Goal: Transaction & Acquisition: Purchase product/service

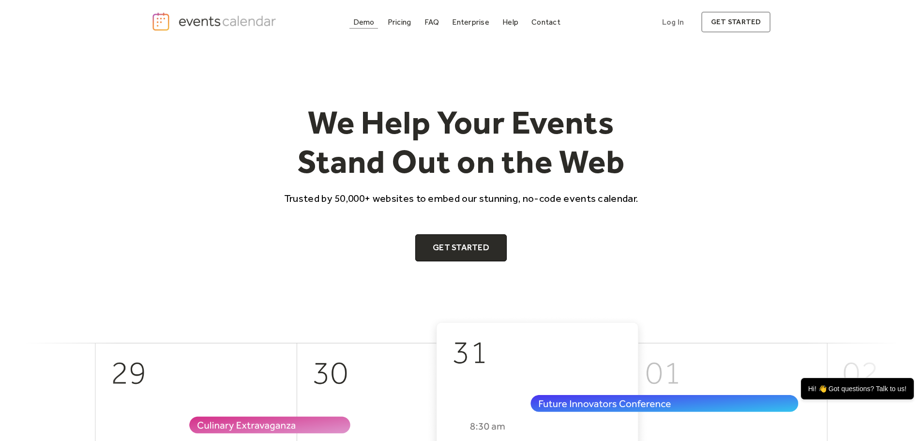
click at [371, 21] on div "Demo" at bounding box center [363, 21] width 21 height 5
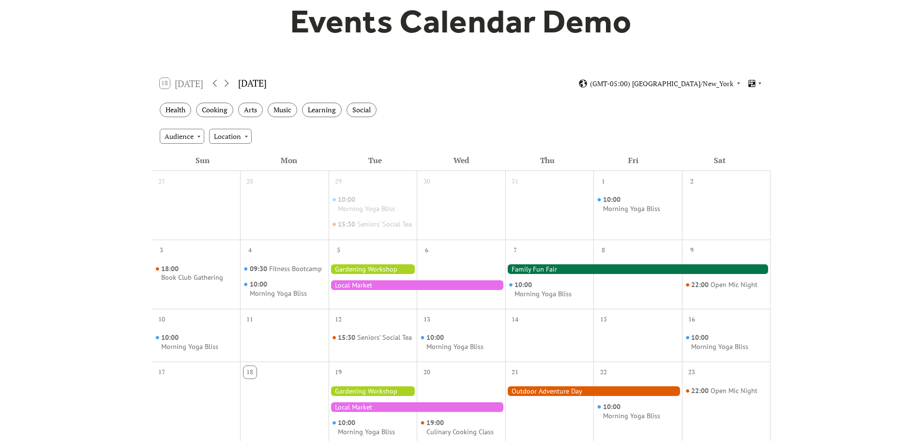
scroll to position [145, 0]
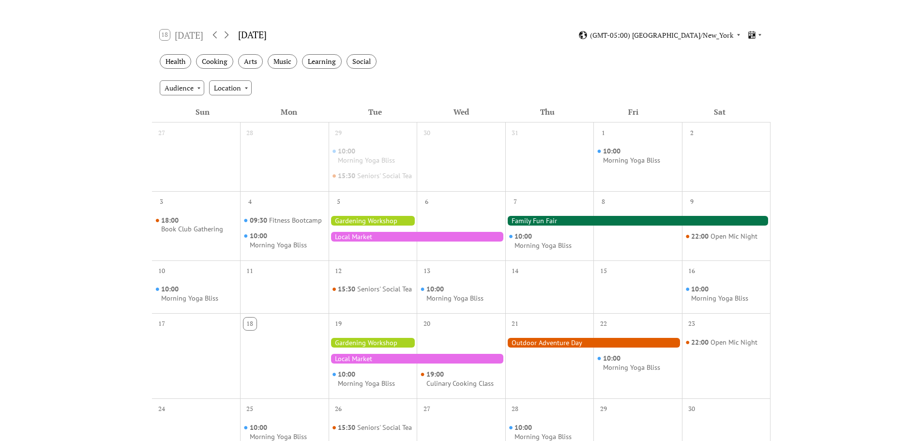
click at [408, 226] on div at bounding box center [373, 221] width 89 height 10
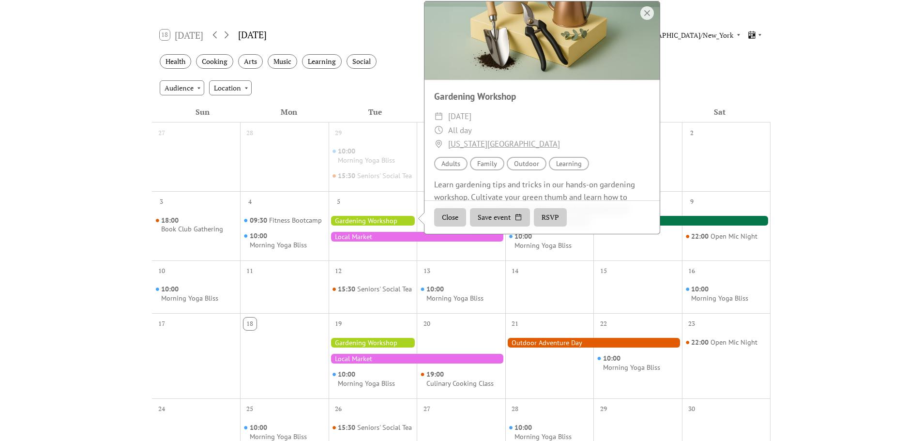
scroll to position [0, 0]
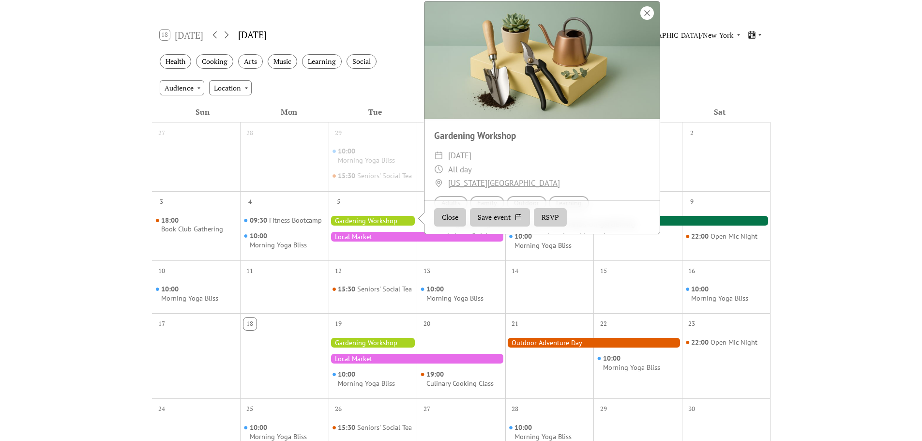
click at [645, 20] on div at bounding box center [647, 13] width 14 height 14
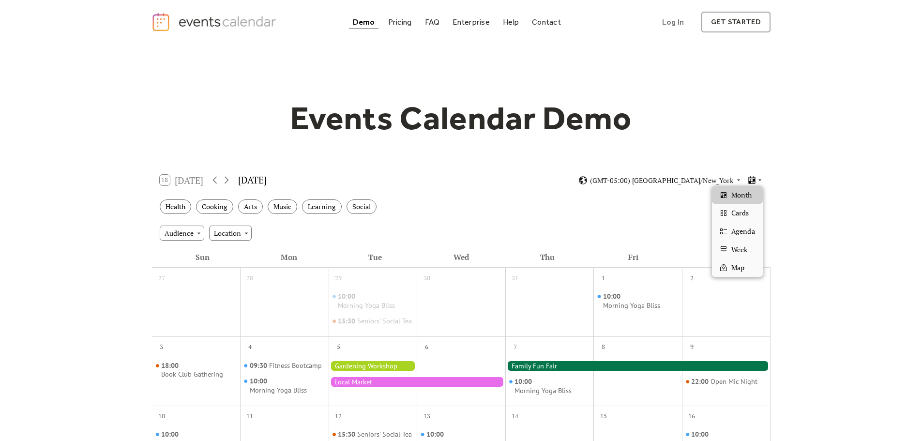
click at [760, 181] on icon at bounding box center [760, 180] width 6 height 6
click at [738, 215] on span "Cards" at bounding box center [739, 213] width 17 height 11
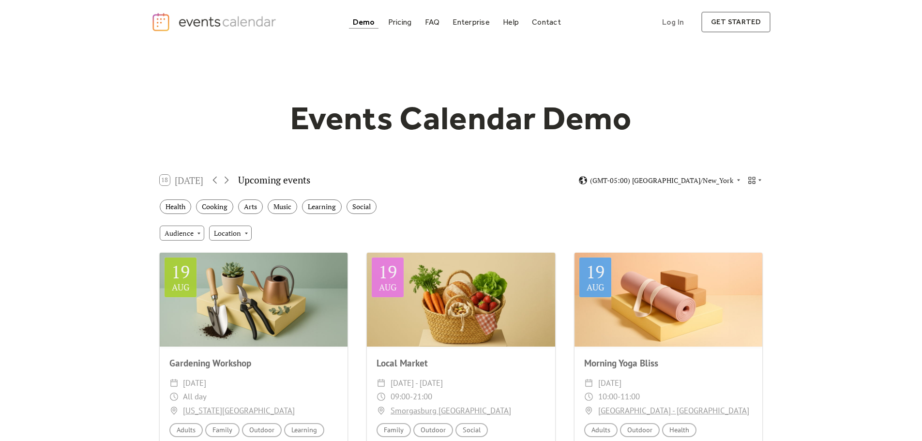
click at [183, 183] on div "18 Today" at bounding box center [182, 180] width 44 height 11
click at [232, 181] on icon at bounding box center [227, 180] width 12 height 12
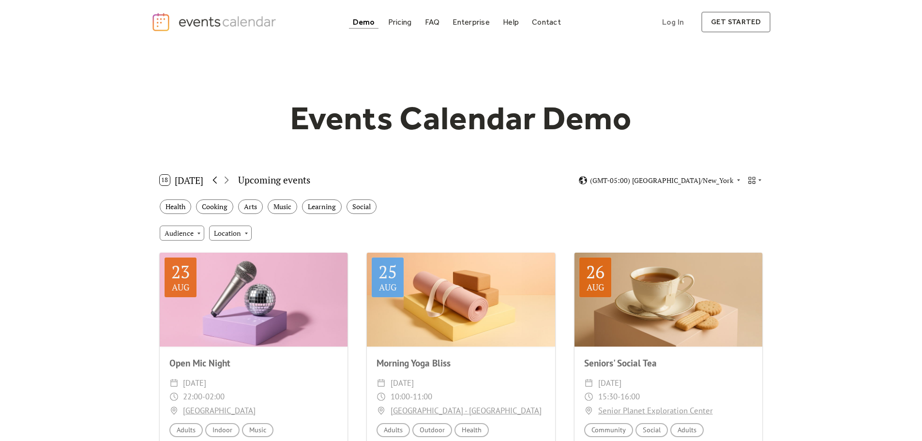
click at [215, 183] on icon at bounding box center [215, 180] width 12 height 12
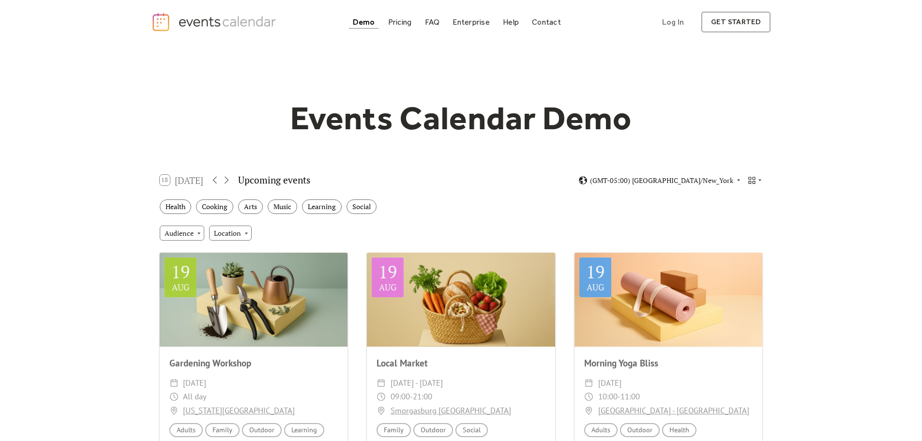
click at [763, 182] on div "18 Today Upcoming events (GMT-05:00) America/New_York" at bounding box center [461, 180] width 618 height 26
click at [758, 178] on icon at bounding box center [760, 180] width 6 height 6
click at [742, 233] on span "Agenda" at bounding box center [742, 231] width 23 height 11
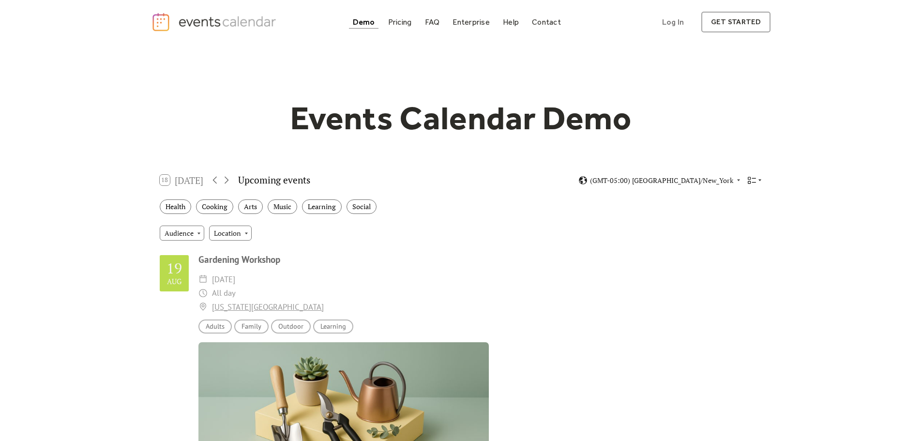
click at [754, 178] on icon at bounding box center [752, 180] width 8 height 7
click at [749, 248] on div "Week" at bounding box center [737, 250] width 50 height 18
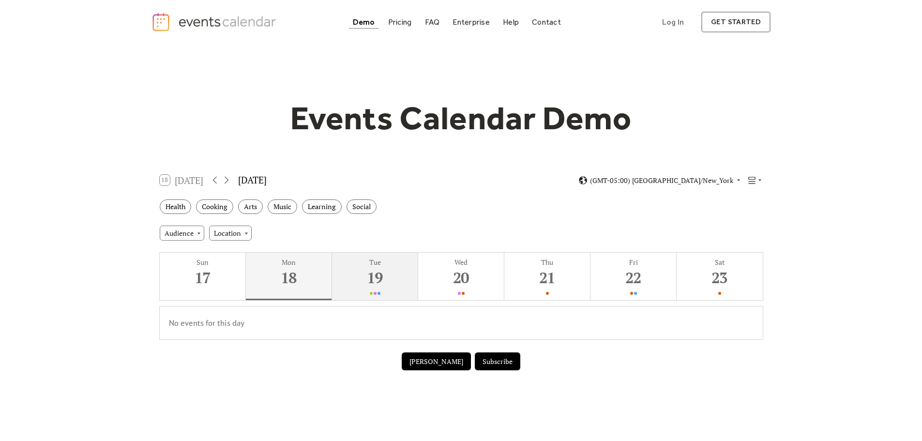
click at [379, 269] on div "19" at bounding box center [374, 278] width 81 height 20
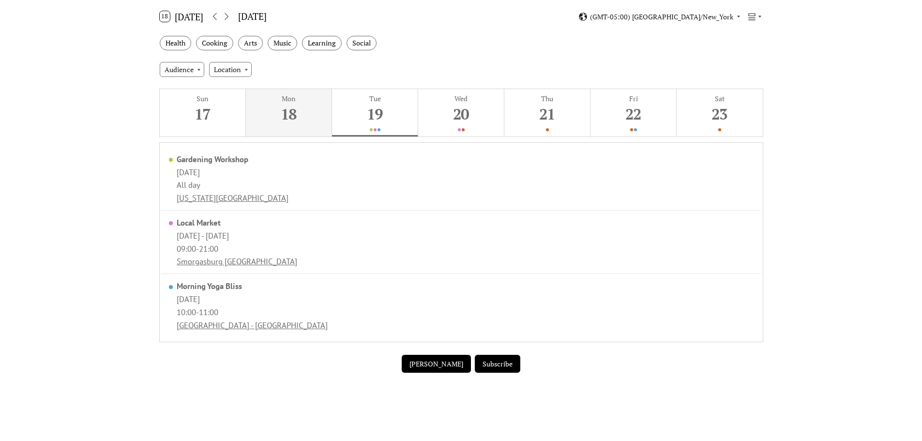
scroll to position [48, 0]
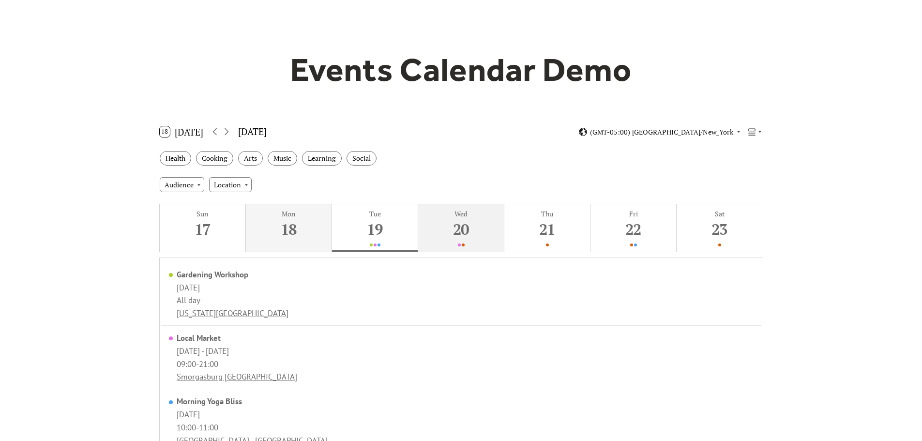
click at [472, 238] on div "20" at bounding box center [460, 229] width 81 height 20
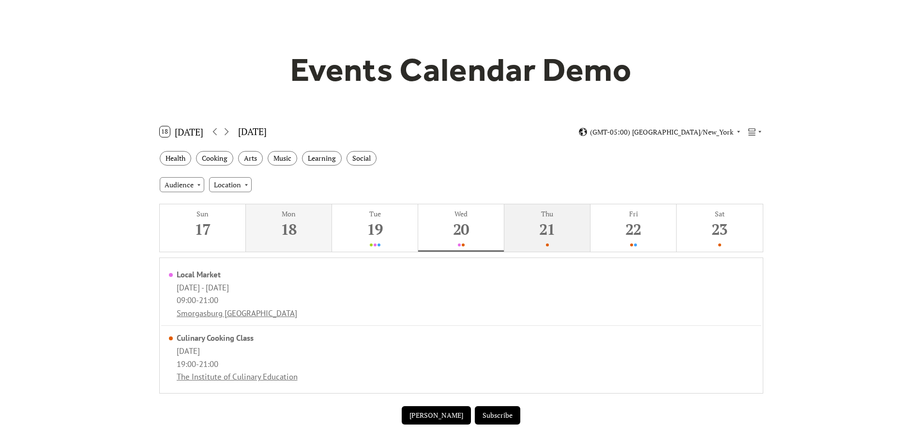
scroll to position [145, 0]
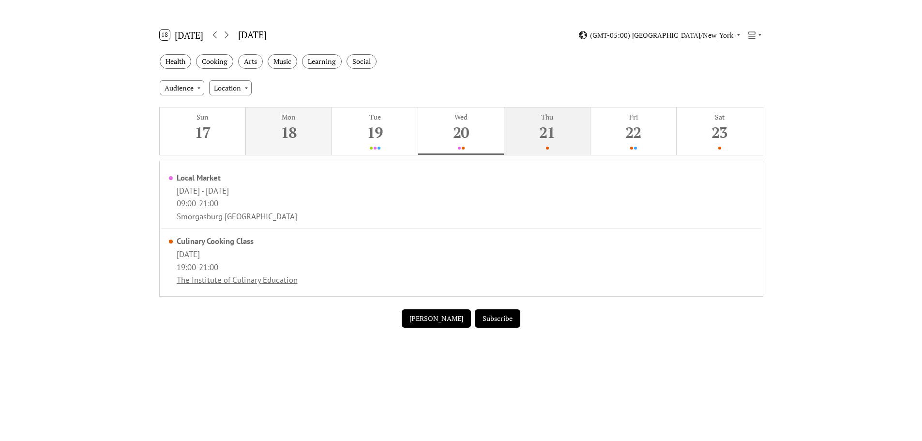
click at [572, 137] on div "21" at bounding box center [546, 132] width 81 height 20
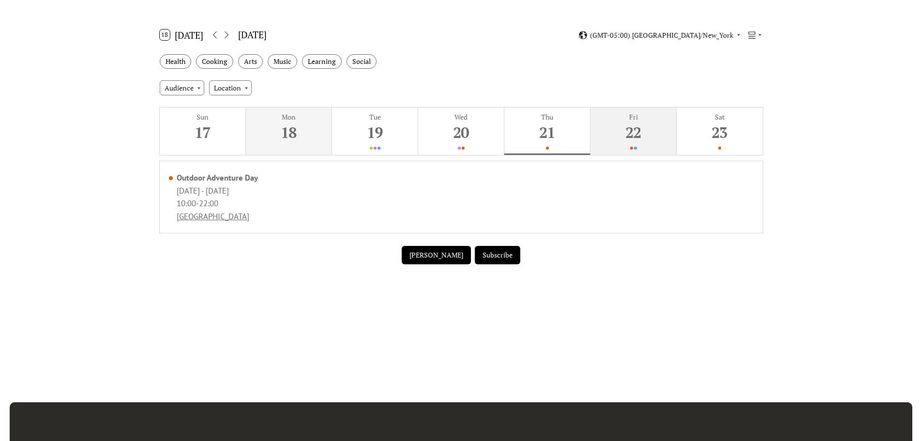
click at [636, 120] on div "Fri" at bounding box center [633, 116] width 80 height 9
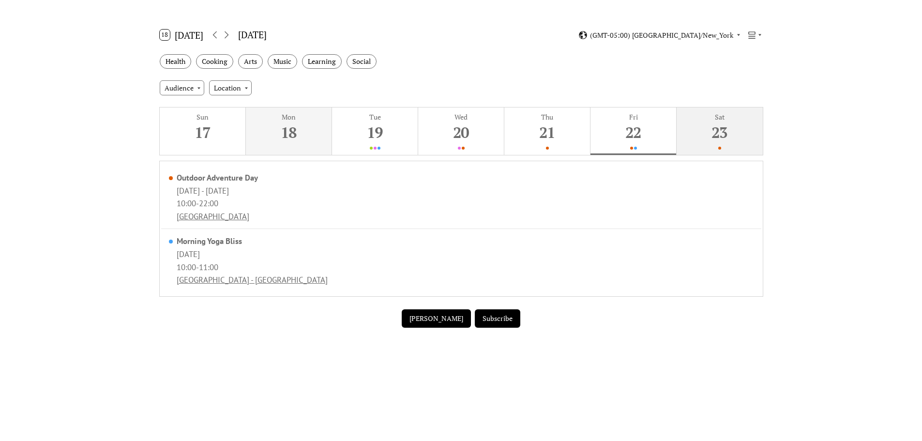
click at [705, 122] on div "23" at bounding box center [719, 132] width 81 height 20
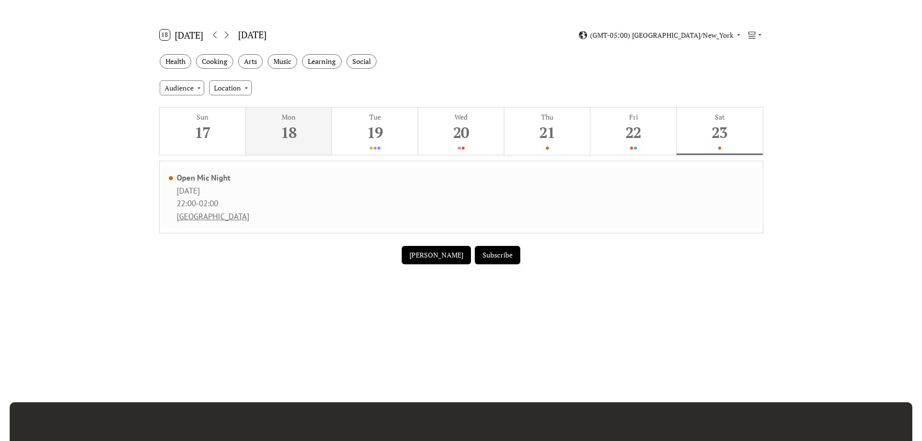
scroll to position [0, 0]
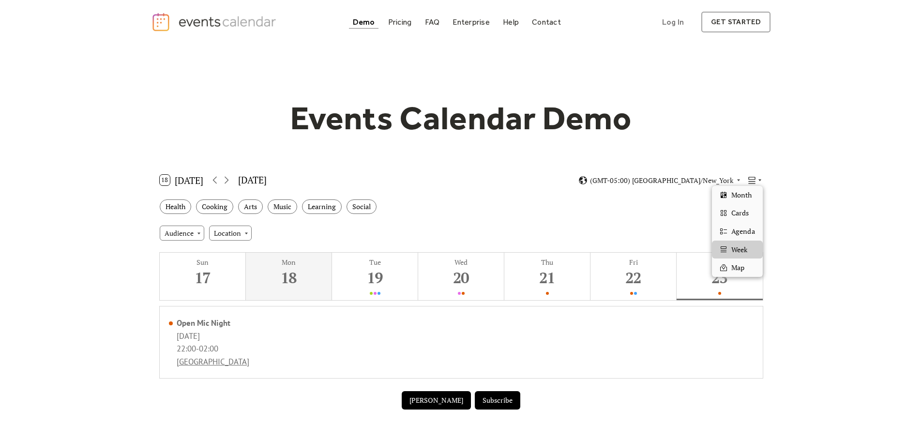
click at [757, 180] on icon at bounding box center [760, 180] width 6 height 6
click at [733, 270] on span "Map" at bounding box center [737, 267] width 13 height 11
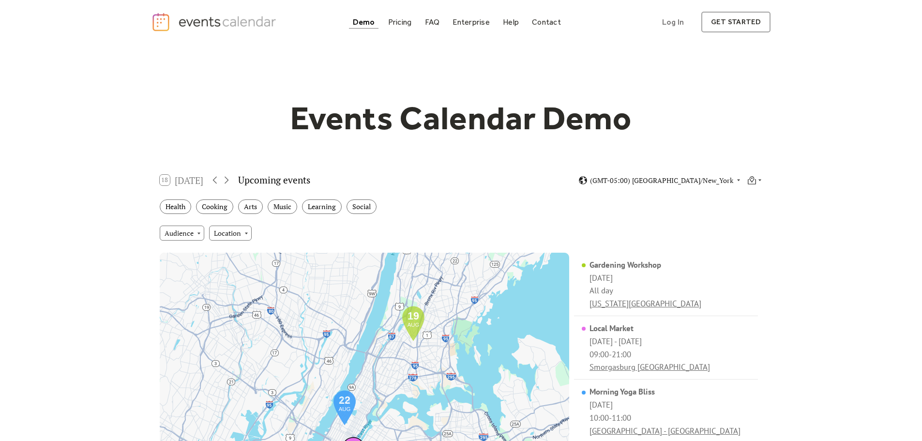
click at [746, 181] on div "(GMT-05:00) America/New_York" at bounding box center [670, 180] width 184 height 9
click at [756, 184] on icon at bounding box center [752, 181] width 8 height 5
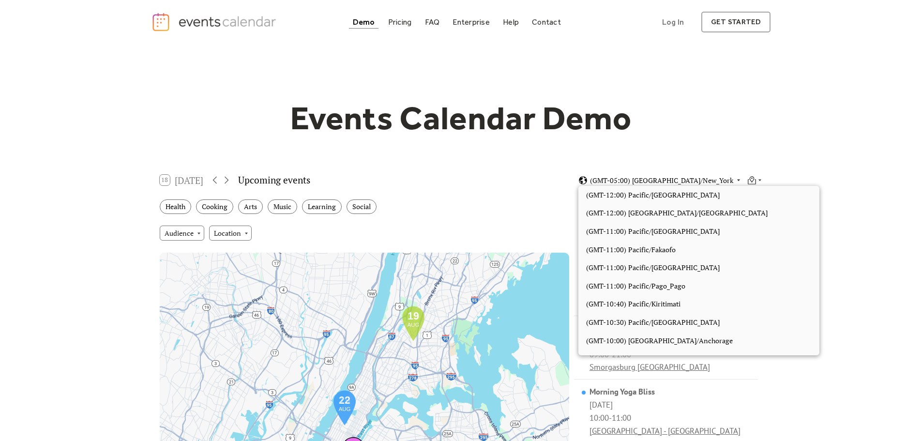
click at [712, 181] on span "(GMT-05:00) America/New_York" at bounding box center [661, 180] width 143 height 7
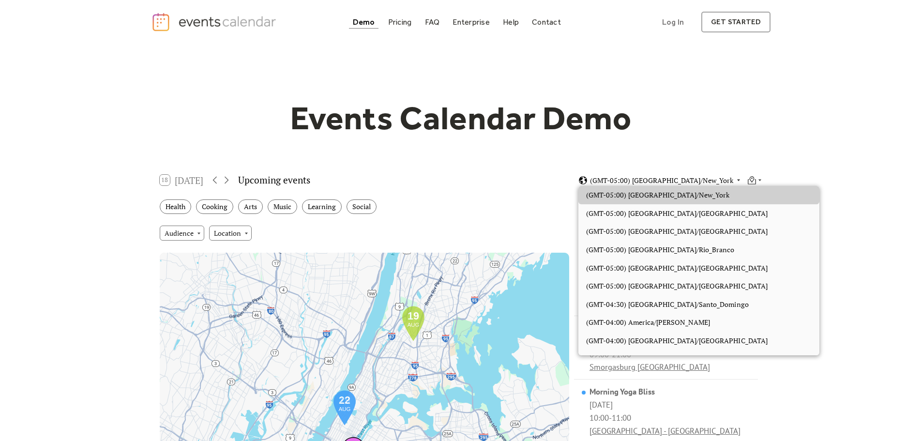
click at [723, 177] on span "(GMT-05:00) America/New_York" at bounding box center [661, 180] width 143 height 7
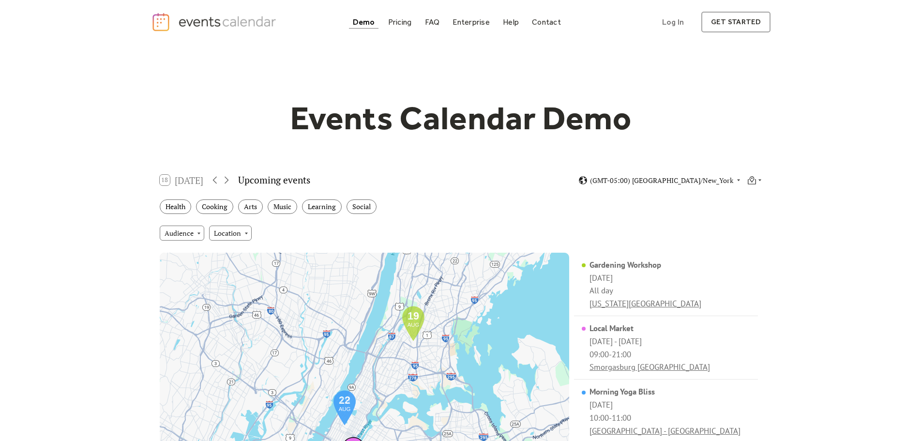
click at [765, 181] on div "18 Today Upcoming events (GMT-05:00) America/New_York" at bounding box center [461, 180] width 618 height 26
click at [727, 180] on span "(GMT-05:00) America/New_York" at bounding box center [661, 180] width 143 height 7
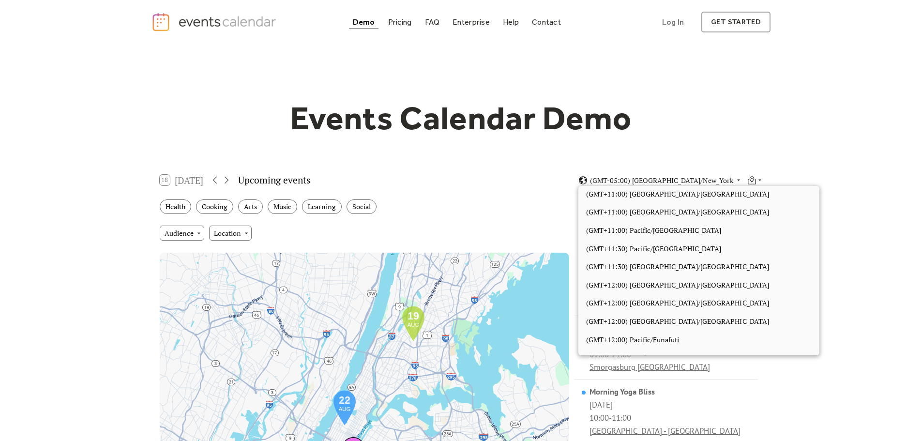
scroll to position [4296, 0]
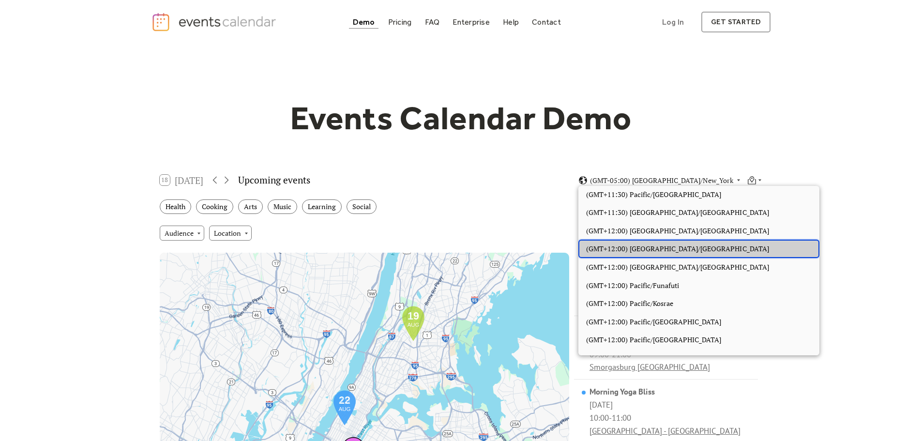
click at [681, 246] on span "(GMT+12:00) Pacific/Auckland" at bounding box center [677, 248] width 183 height 11
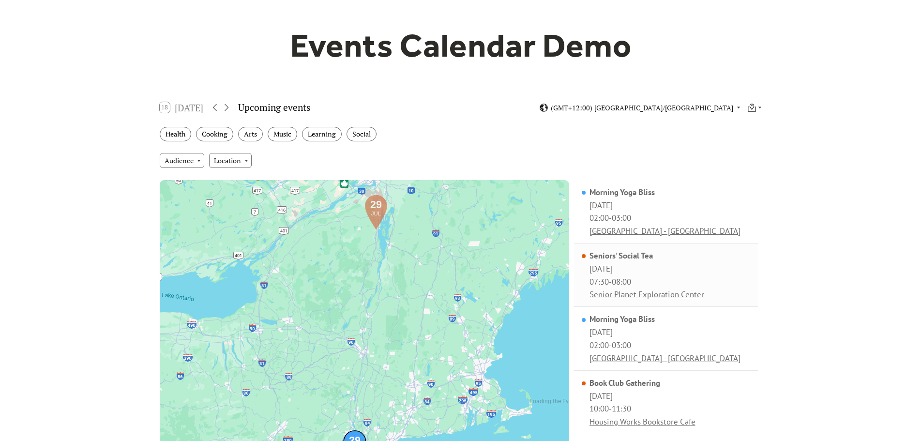
scroll to position [0, 0]
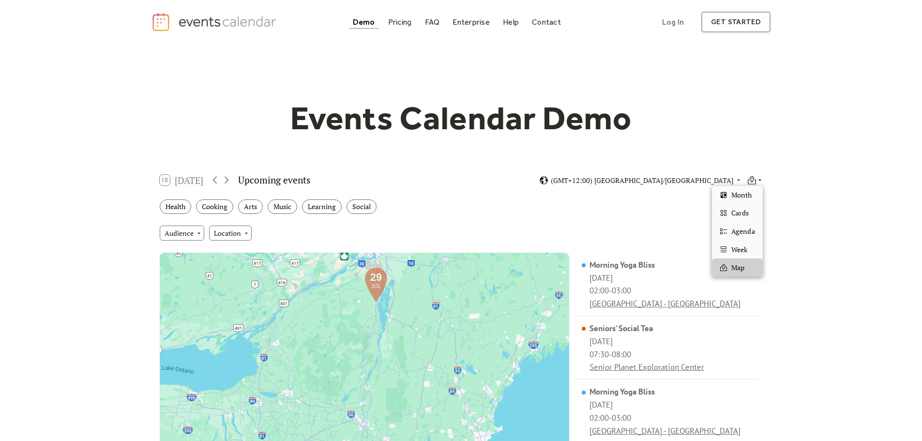
click at [756, 181] on icon at bounding box center [752, 181] width 8 height 5
click at [749, 215] on div "Cards" at bounding box center [737, 213] width 50 height 18
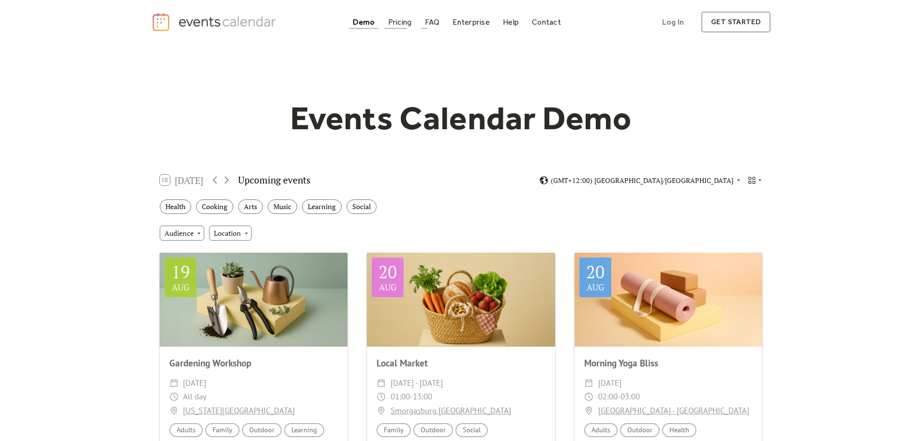
click at [405, 24] on div "Pricing" at bounding box center [400, 21] width 24 height 5
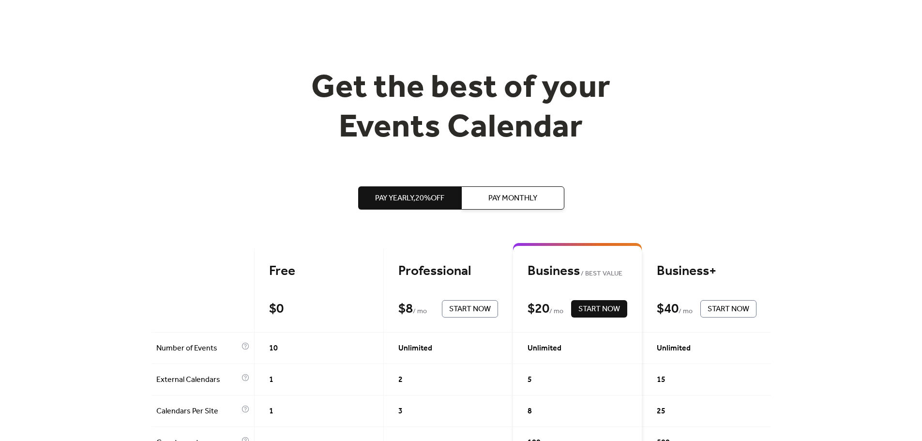
scroll to position [48, 0]
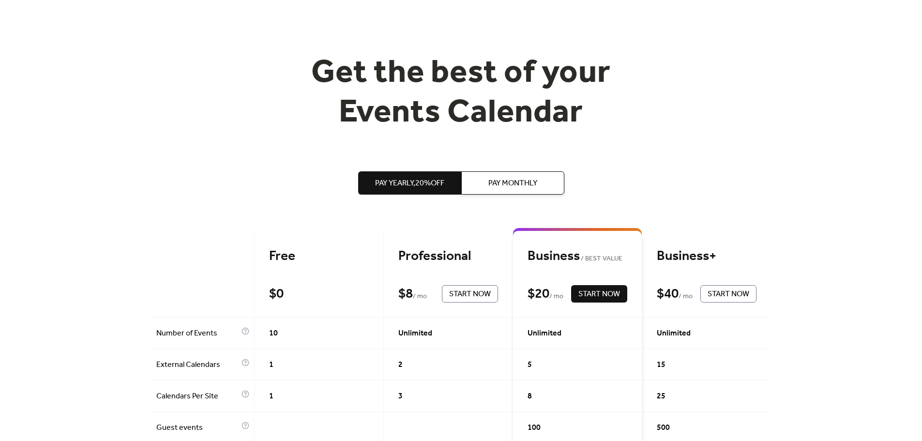
click at [508, 179] on span "Pay Monthly" at bounding box center [512, 184] width 49 height 12
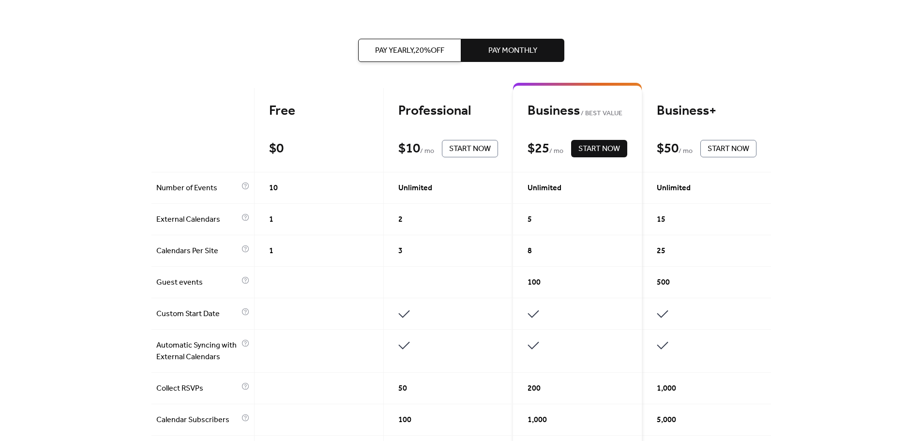
scroll to position [0, 0]
